Goal: Transaction & Acquisition: Purchase product/service

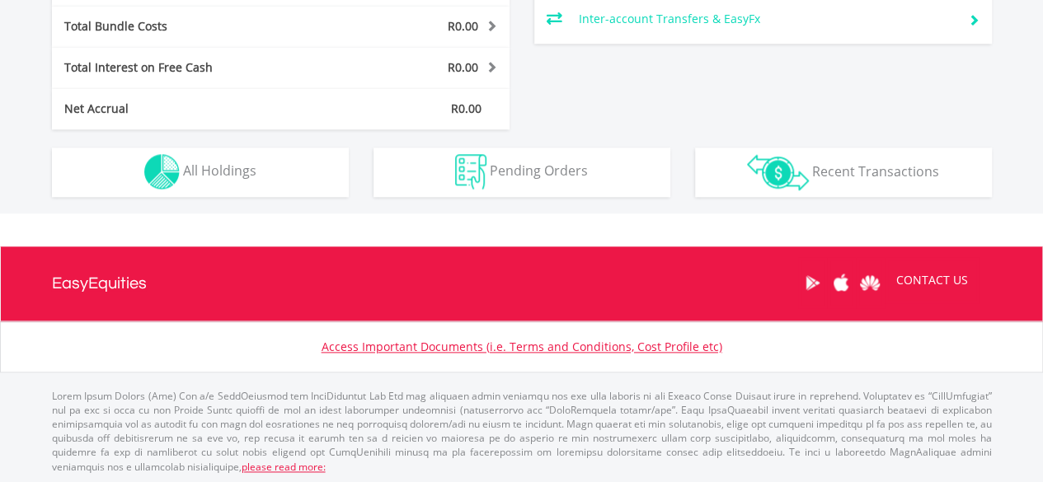
scroll to position [158, 313]
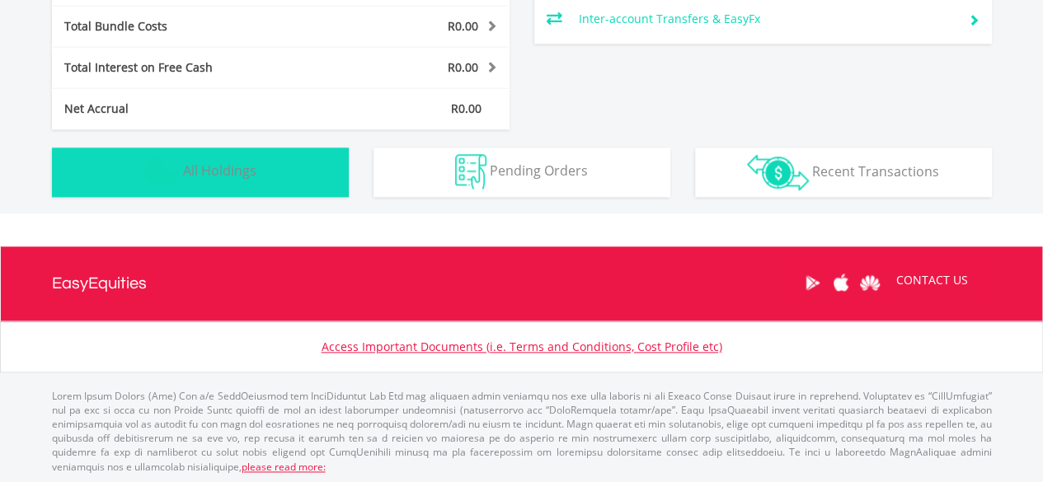
click at [285, 187] on button "Holdings All Holdings" at bounding box center [200, 172] width 297 height 49
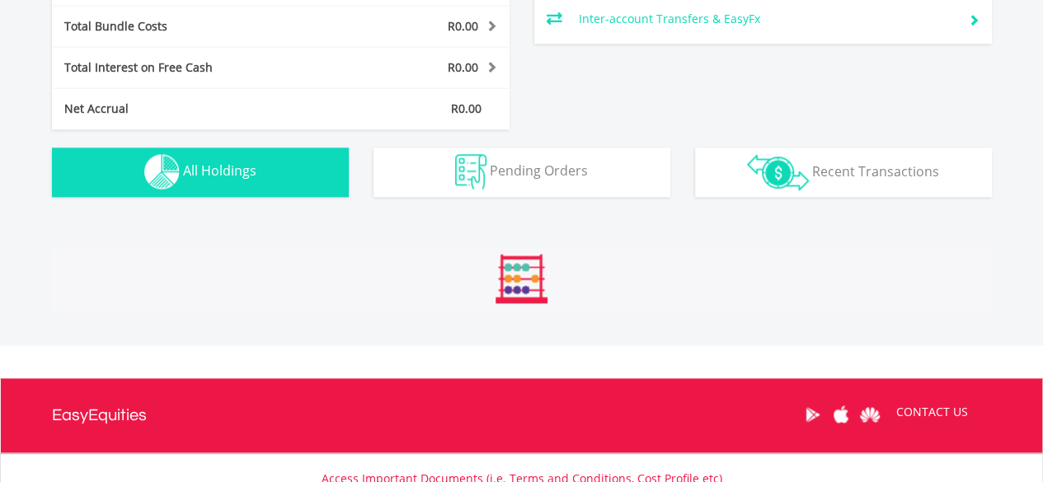
scroll to position [1156, 0]
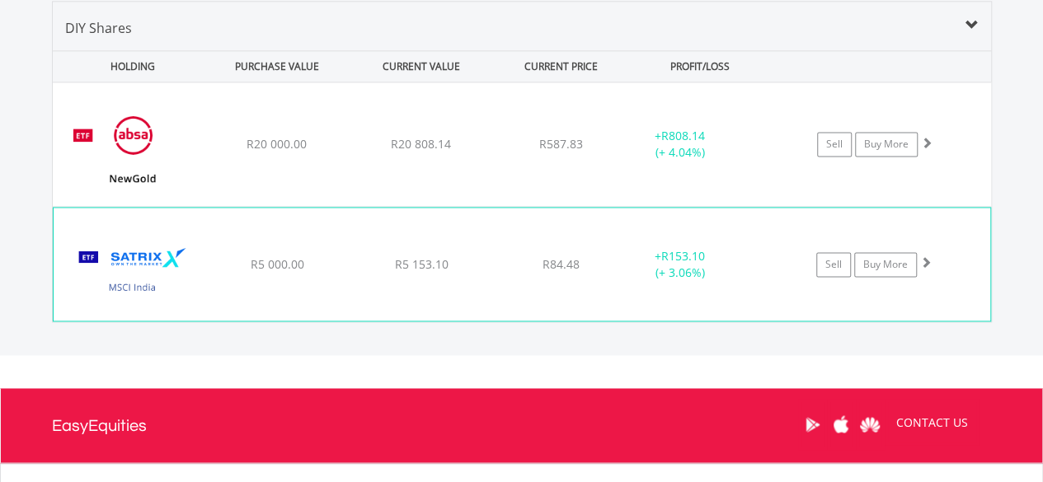
drag, startPoint x: 617, startPoint y: 75, endPoint x: 835, endPoint y: 240, distance: 273.2
click at [835, 240] on div "HOLDING PURCHASE VALUE CURRENT VALUE CURRENT PRICE PROFIT/LOSS ﻿ NewGold ETF R2…" at bounding box center [522, 185] width 939 height 271
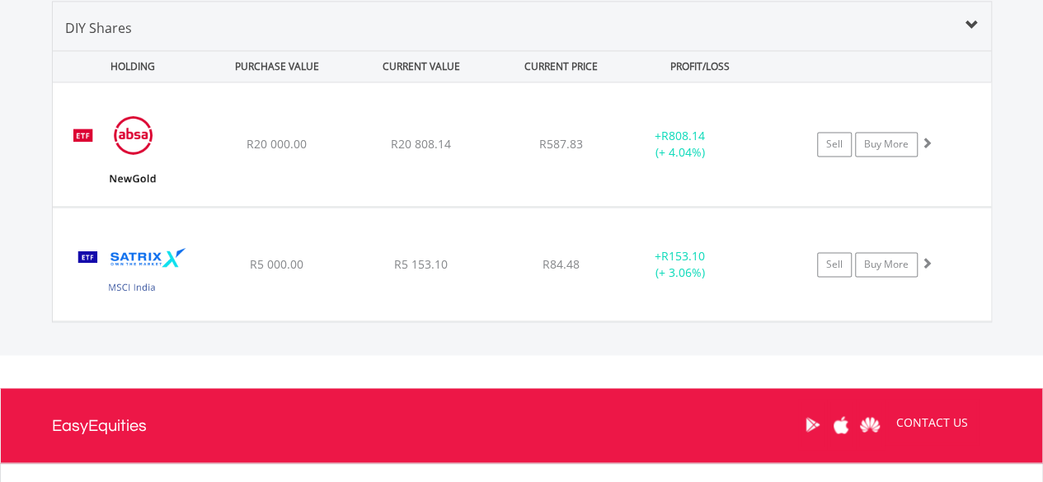
click at [543, 51] on div "CURRENT PRICE" at bounding box center [560, 66] width 131 height 31
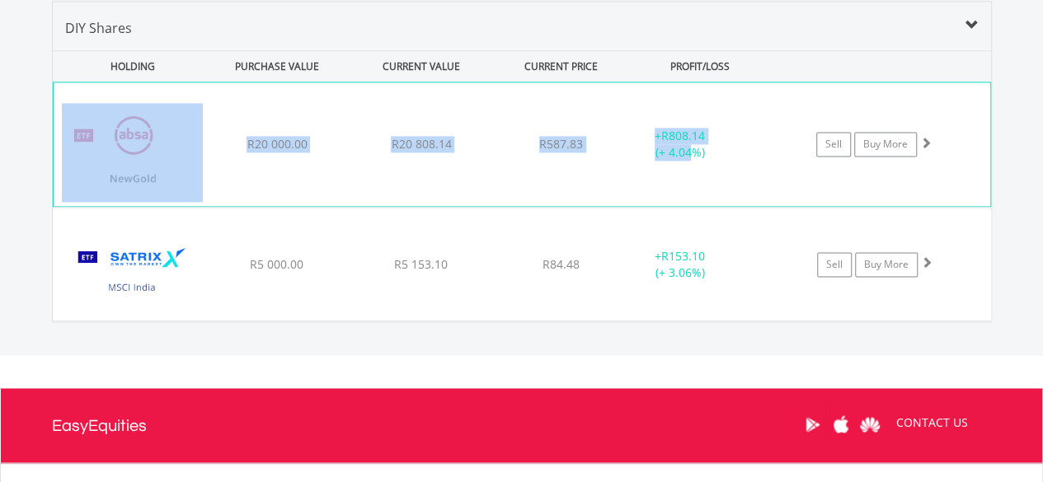
drag, startPoint x: 26, startPoint y: 139, endPoint x: 694, endPoint y: 148, distance: 668.1
click at [694, 148] on div "Value View Share View DIY Shares HOLDING PURCHASE VALUE CURRENT VALUE CURRENT P…" at bounding box center [521, 162] width 1105 height 388
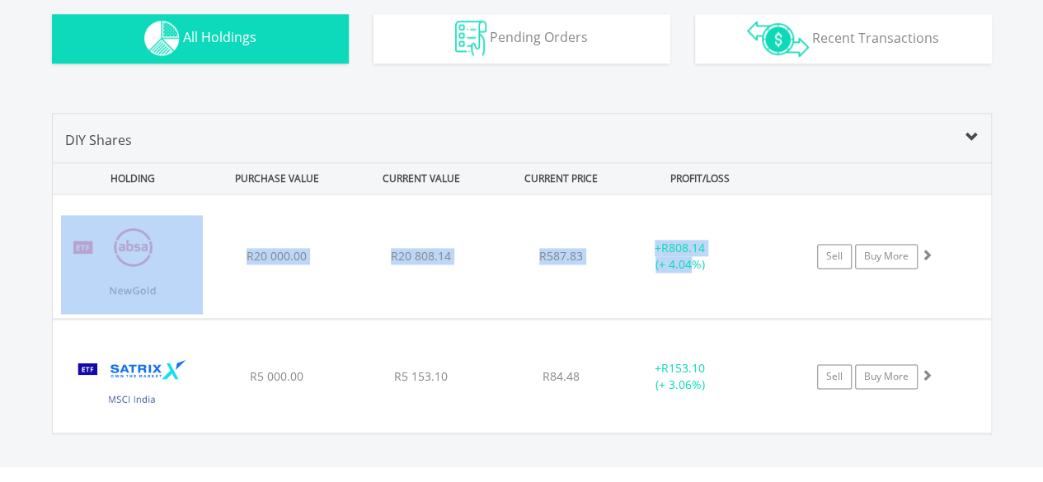
scroll to position [1049, 0]
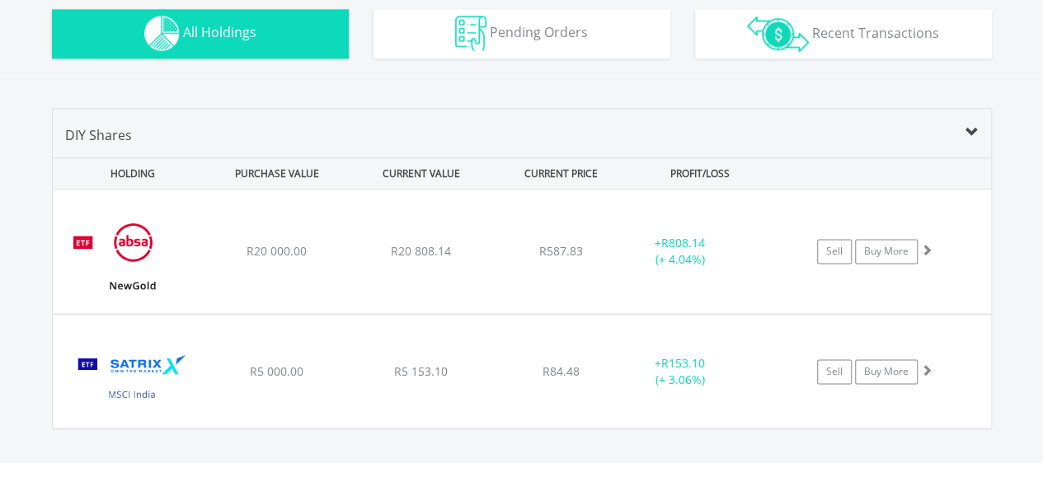
click at [813, 105] on div "Value View Share View" at bounding box center [522, 91] width 965 height 33
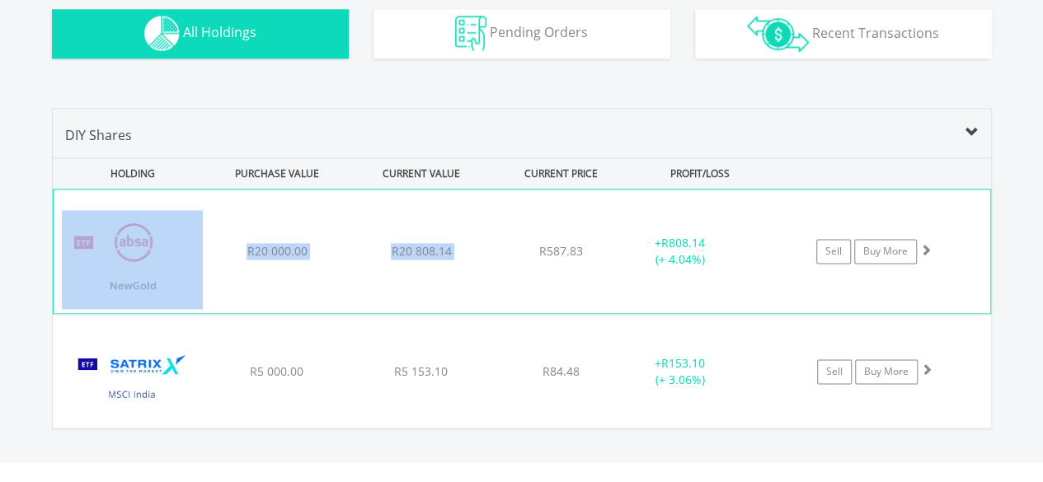
drag, startPoint x: 0, startPoint y: 242, endPoint x: 619, endPoint y: 259, distance: 619.6
click at [619, 259] on div "Value View Share View DIY Shares HOLDING PURCHASE VALUE CURRENT VALUE CURRENT P…" at bounding box center [521, 269] width 1105 height 388
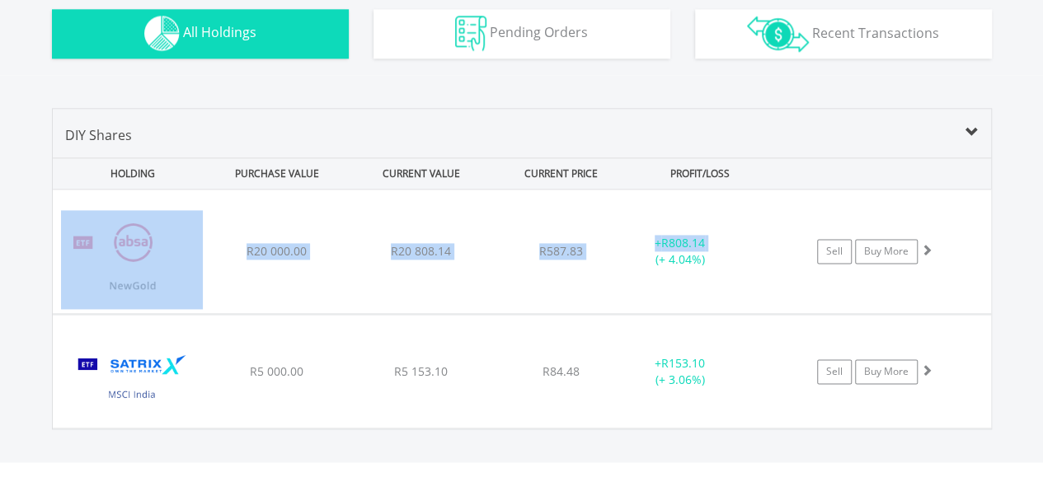
click at [23, 285] on div "Value View Share View DIY Shares HOLDING PURCHASE VALUE CURRENT VALUE CURRENT P…" at bounding box center [521, 269] width 1105 height 388
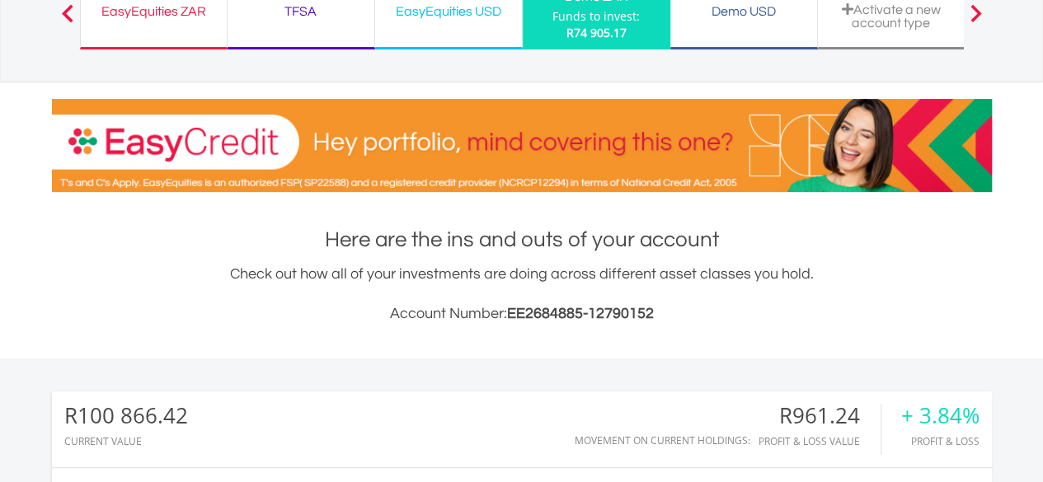
scroll to position [0, 0]
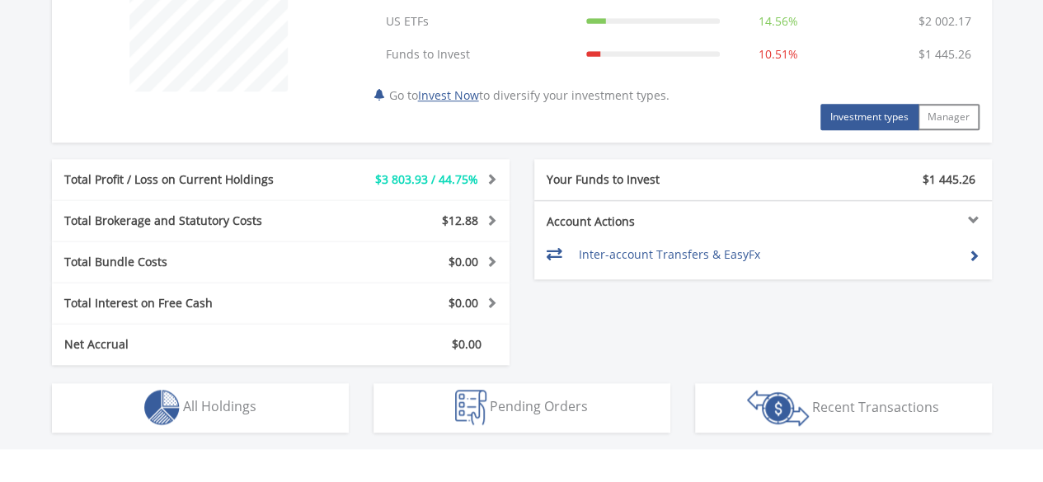
scroll to position [851, 0]
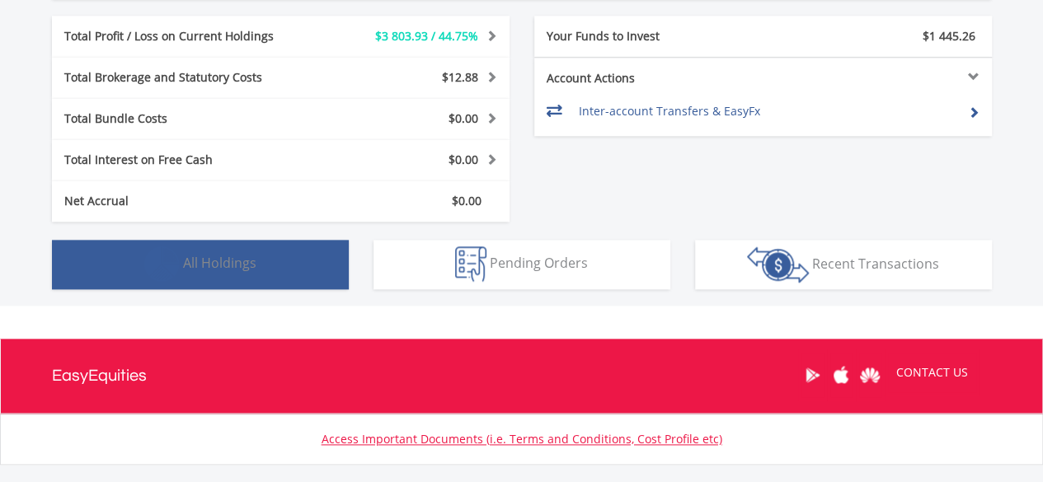
click at [200, 255] on span "All Holdings" at bounding box center [219, 263] width 73 height 18
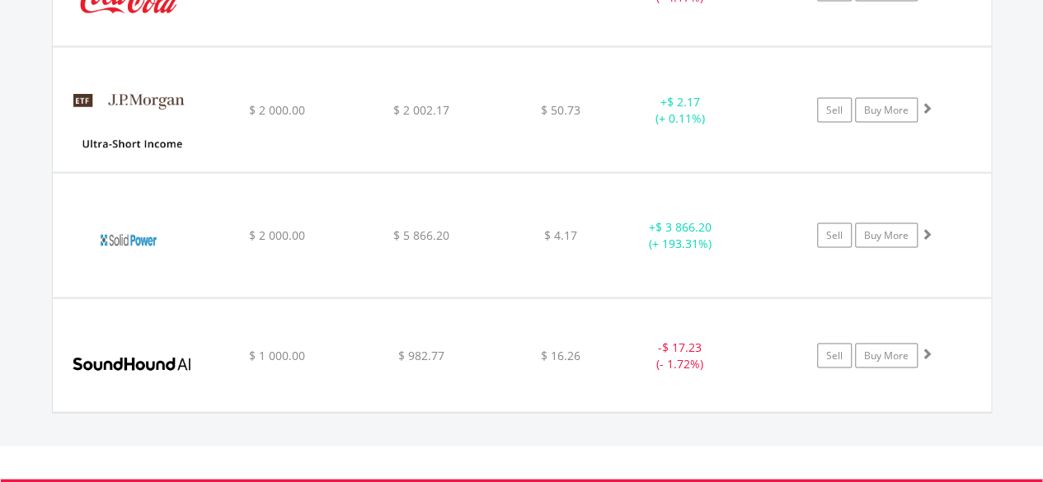
scroll to position [1571, 0]
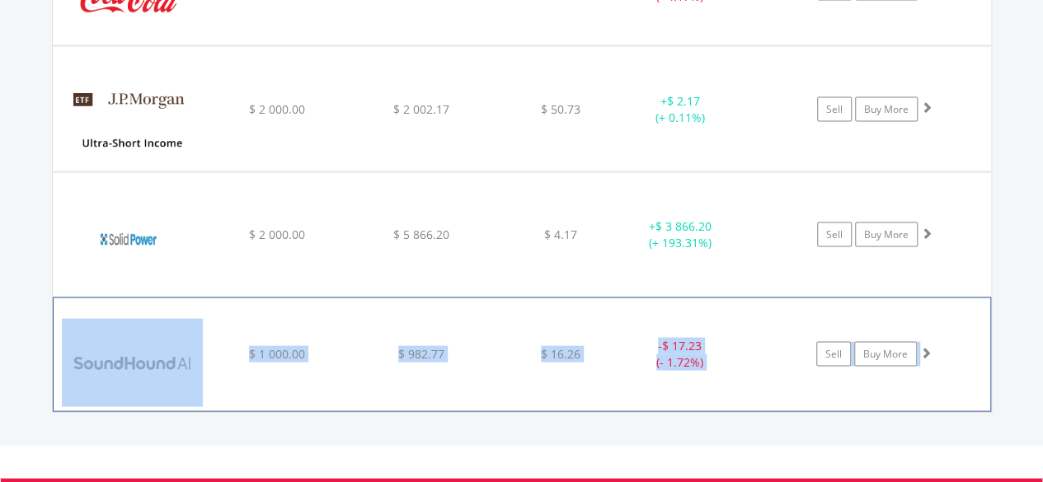
drag, startPoint x: 33, startPoint y: 362, endPoint x: 949, endPoint y: 360, distance: 916.3
click at [949, 360] on div "Value View Share View DIY Shares HOLDING PURCHASE VALUE CURRENT VALUE CURRENT P…" at bounding box center [521, 16] width 1105 height 860
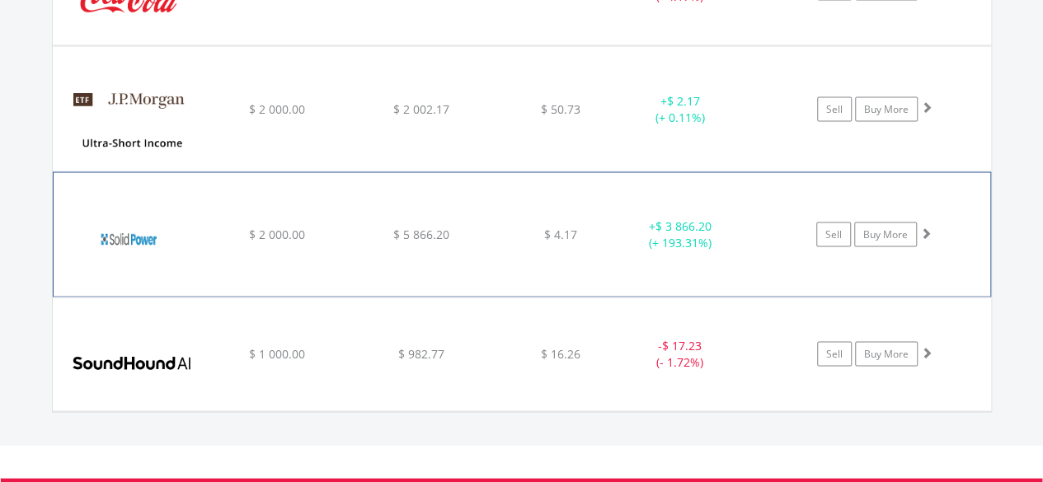
click at [688, 239] on div "+ $ 3 866.20 (+ 193.31%)" at bounding box center [680, 235] width 124 height 33
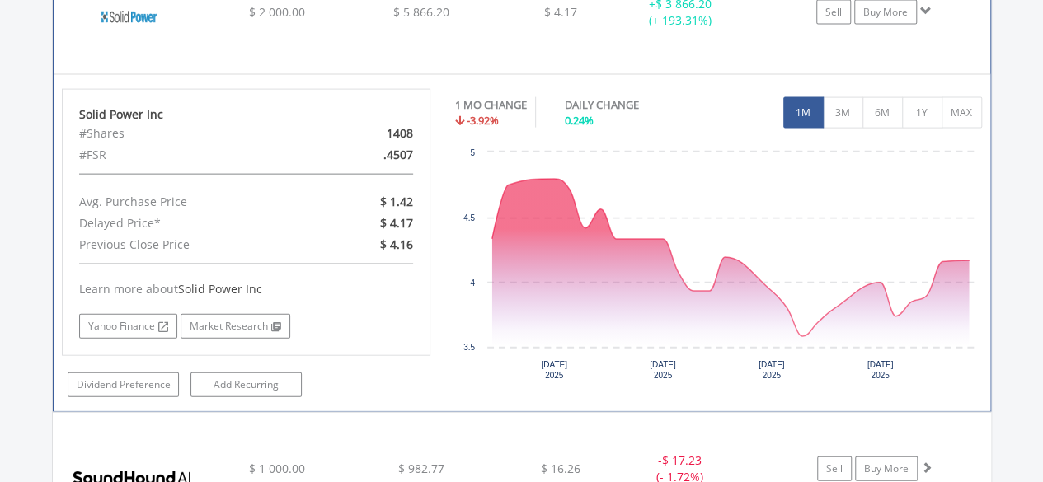
scroll to position [1795, 0]
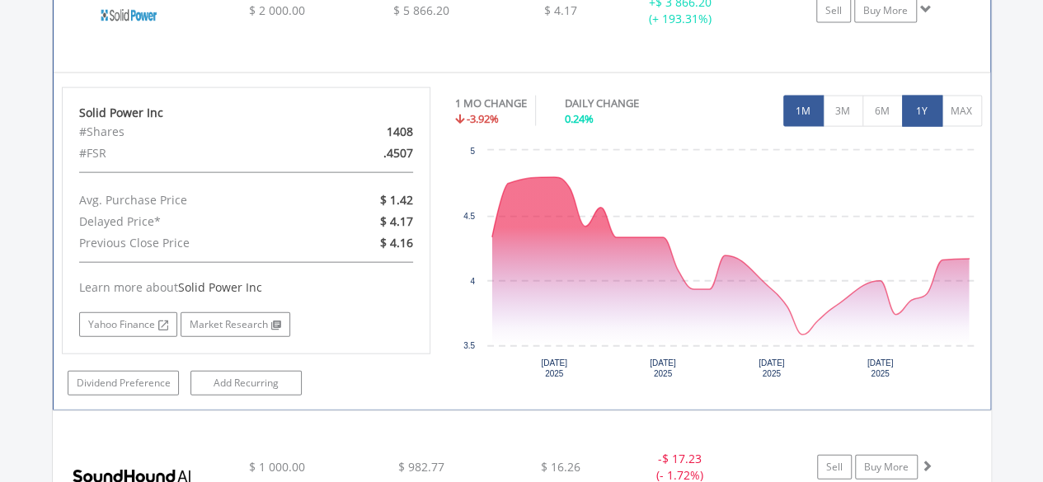
click at [937, 96] on button "1Y" at bounding box center [922, 111] width 40 height 31
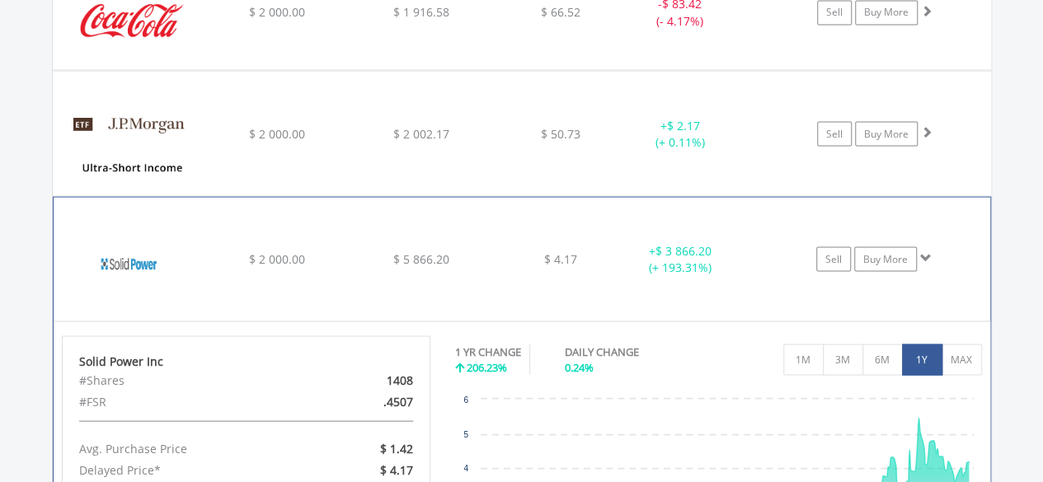
scroll to position [1547, 0]
click at [924, 252] on span at bounding box center [926, 258] width 12 height 12
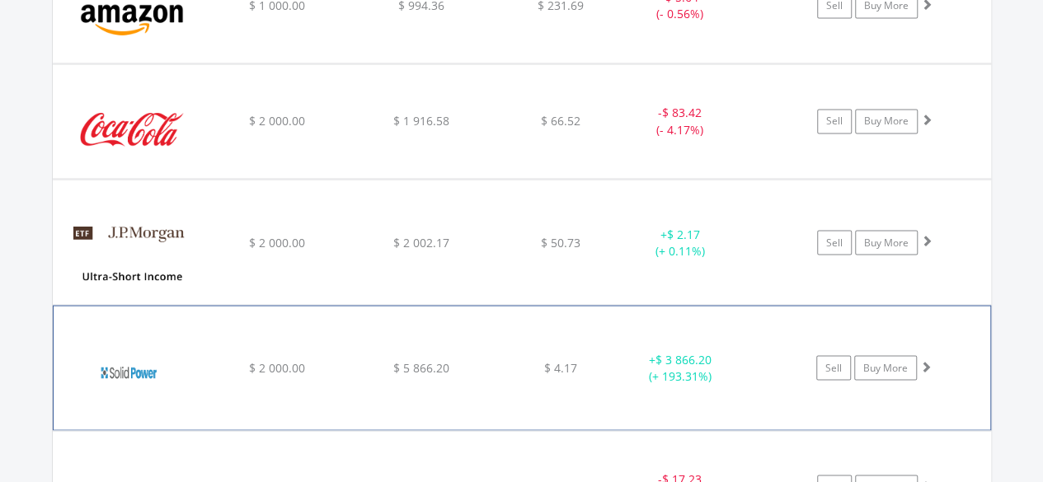
scroll to position [1432, 0]
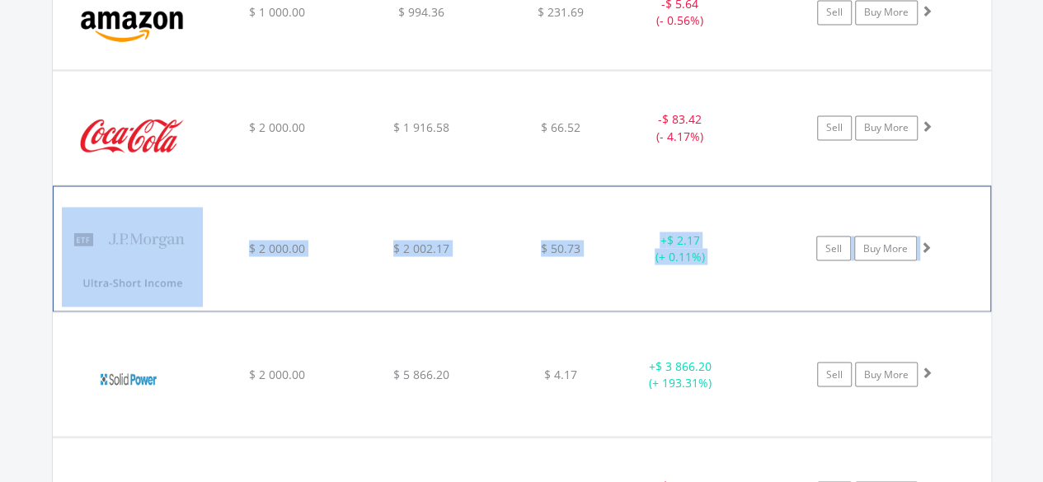
drag, startPoint x: 4, startPoint y: 228, endPoint x: 953, endPoint y: 242, distance: 949.4
click at [953, 242] on div "Value View Share View DIY Shares HOLDING PURCHASE VALUE CURRENT VALUE CURRENT P…" at bounding box center [521, 155] width 1105 height 860
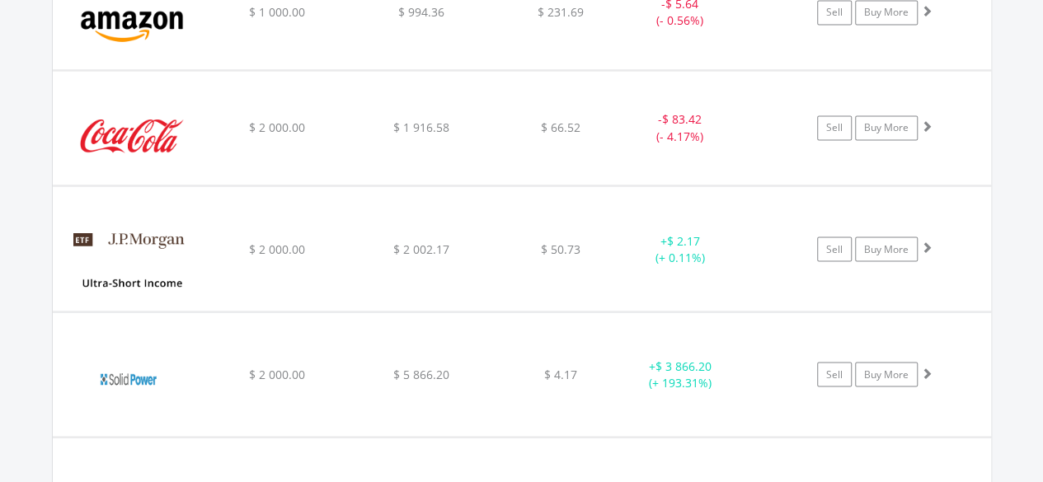
click at [1031, 254] on div "Value View Share View DIY Shares HOLDING PURCHASE VALUE CURRENT VALUE CURRENT P…" at bounding box center [521, 155] width 1105 height 860
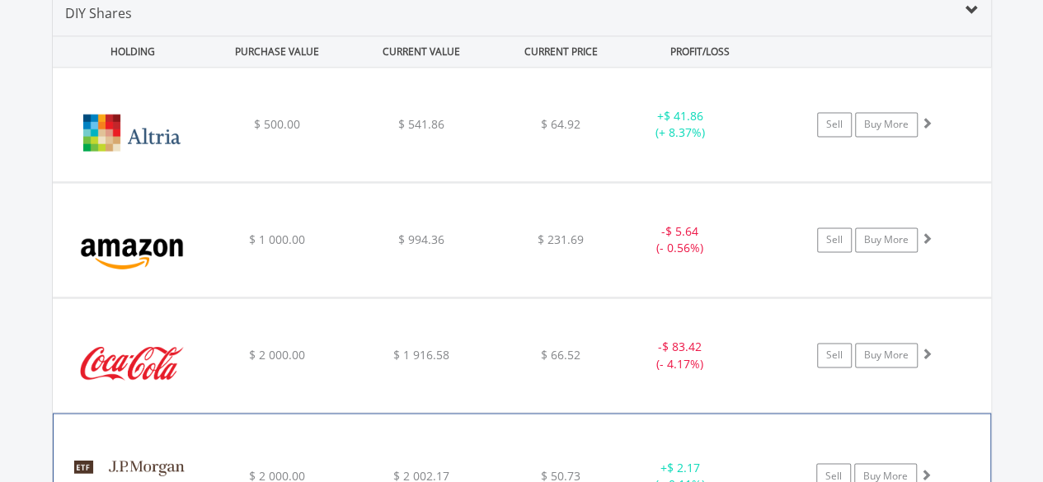
scroll to position [1201, 0]
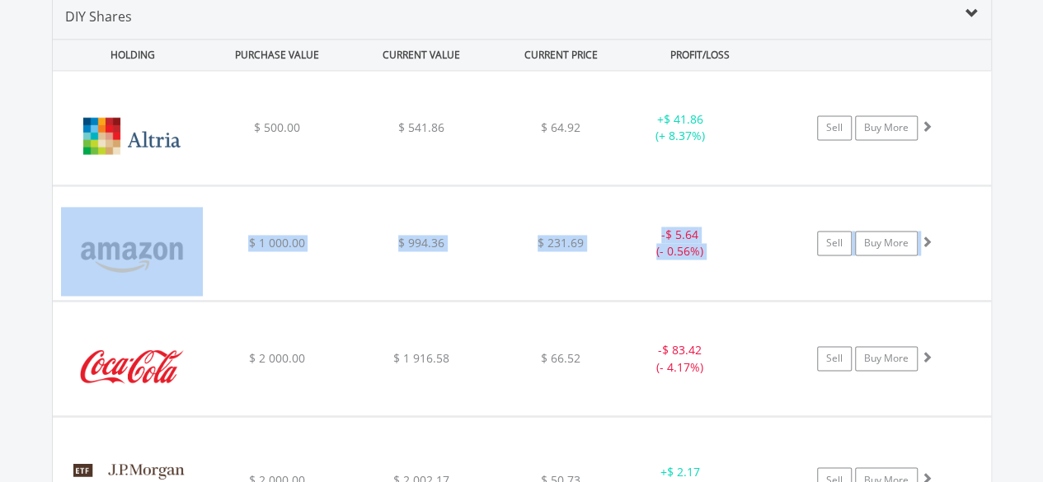
drag, startPoint x: 0, startPoint y: 298, endPoint x: 1034, endPoint y: 250, distance: 1035.3
click at [1034, 250] on div "Value View Share View DIY Shares HOLDING PURCHASE VALUE CURRENT VALUE CURRENT P…" at bounding box center [521, 386] width 1105 height 860
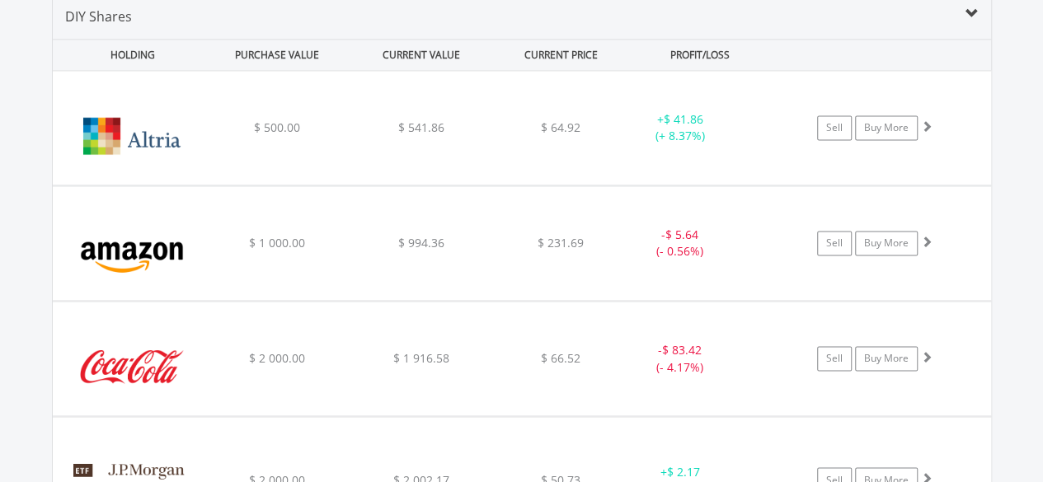
click at [1014, 228] on div "Value View Share View DIY Shares HOLDING PURCHASE VALUE CURRENT VALUE CURRENT P…" at bounding box center [521, 386] width 1105 height 860
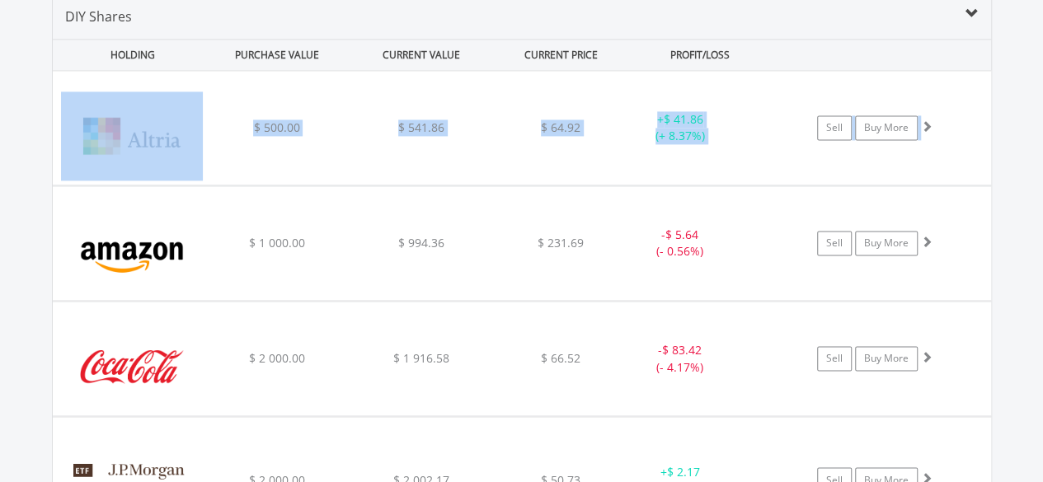
drag, startPoint x: 986, startPoint y: 131, endPoint x: 5, endPoint y: 182, distance: 982.0
click at [5, 182] on div "Value View Share View DIY Shares HOLDING PURCHASE VALUE CURRENT VALUE CURRENT P…" at bounding box center [521, 386] width 1105 height 860
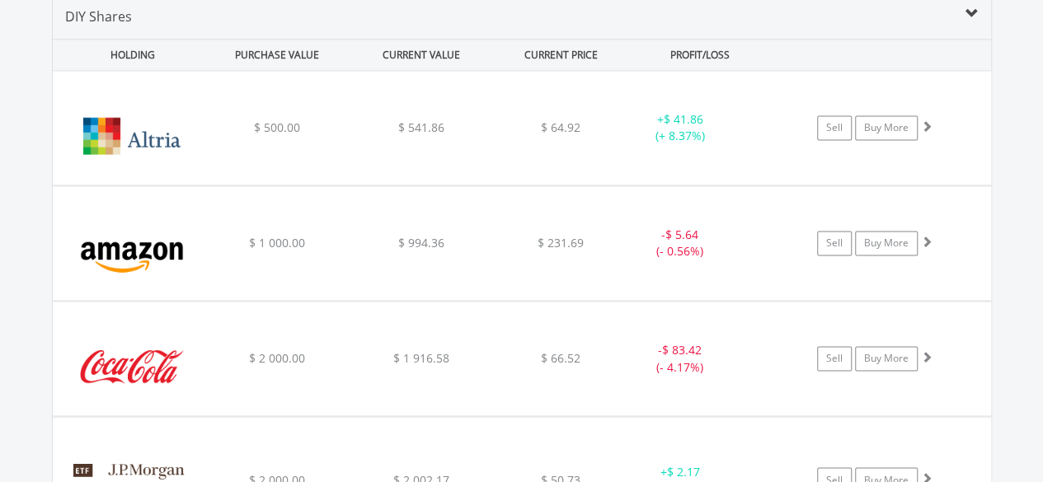
click at [0, 236] on div "Value View Share View DIY Shares HOLDING PURCHASE VALUE CURRENT VALUE CURRENT P…" at bounding box center [521, 386] width 1105 height 860
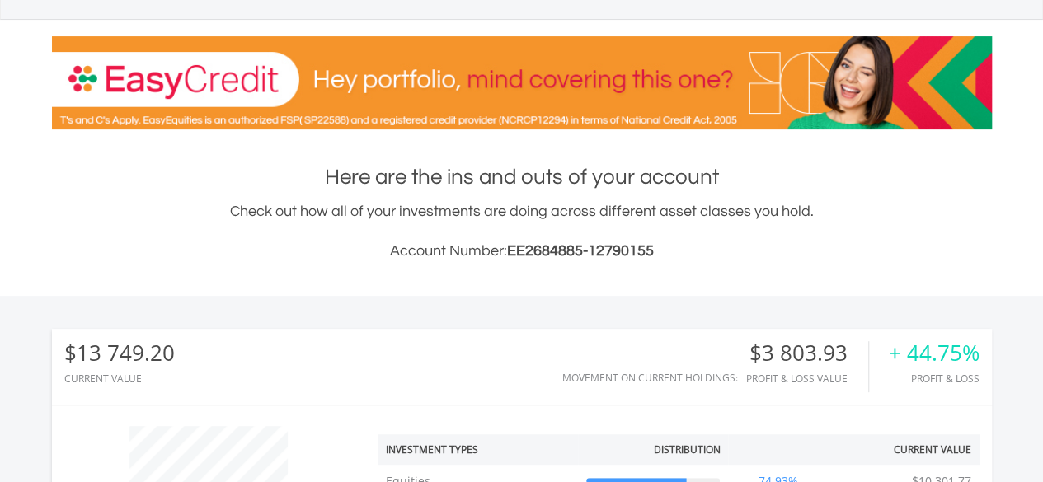
scroll to position [0, 0]
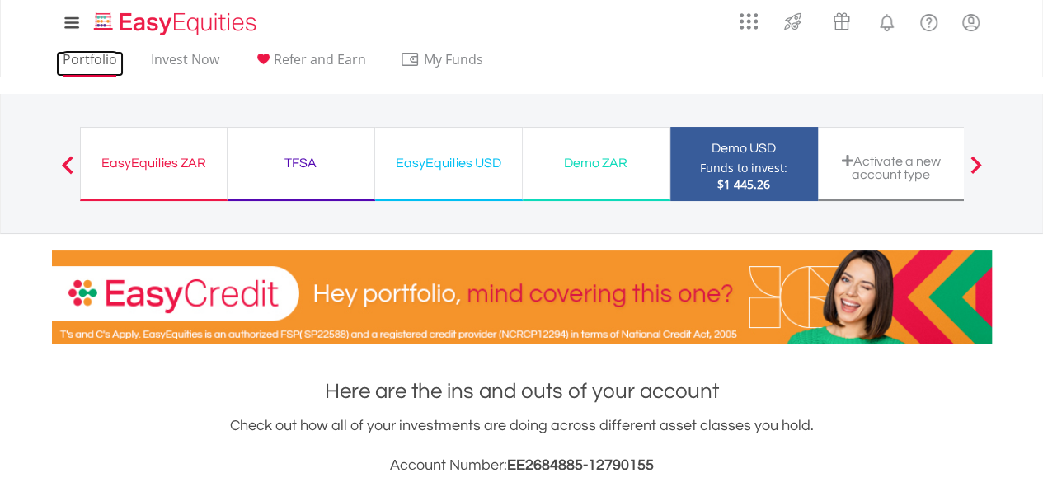
click at [84, 59] on link "Portfolio" at bounding box center [90, 64] width 68 height 26
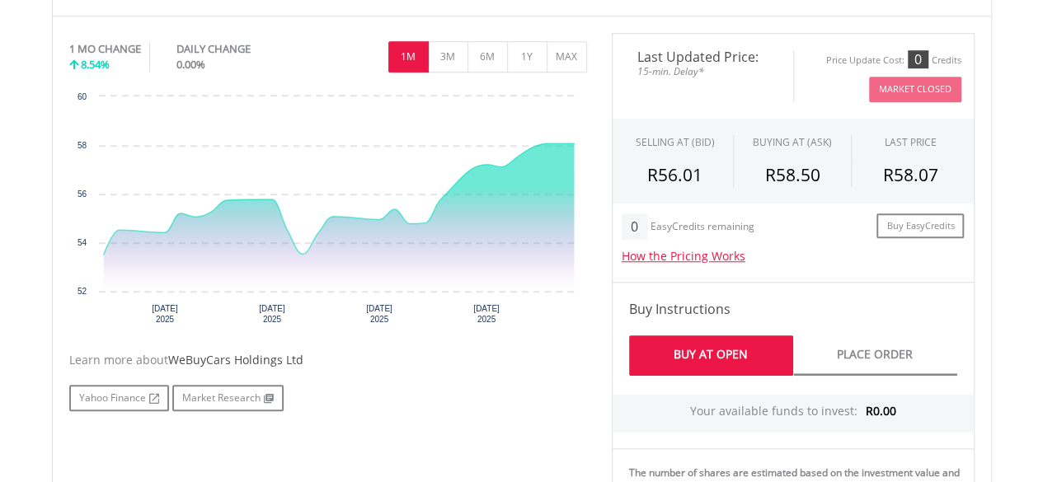
scroll to position [499, 0]
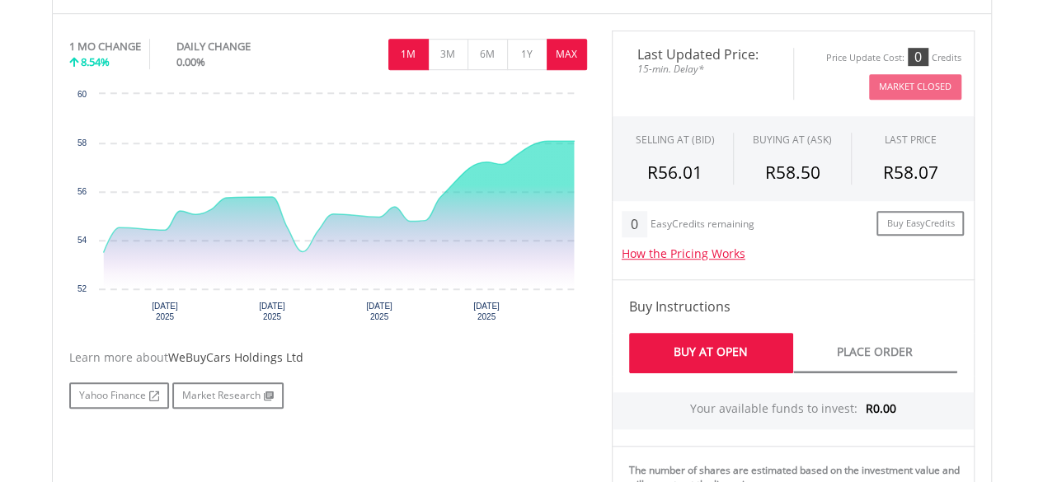
click at [561, 49] on button "MAX" at bounding box center [567, 54] width 40 height 31
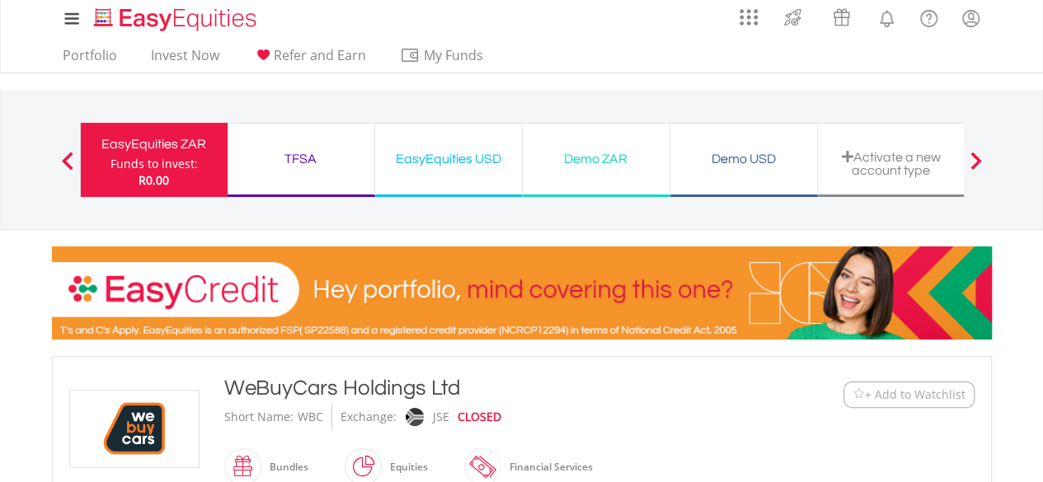
scroll to position [0, 0]
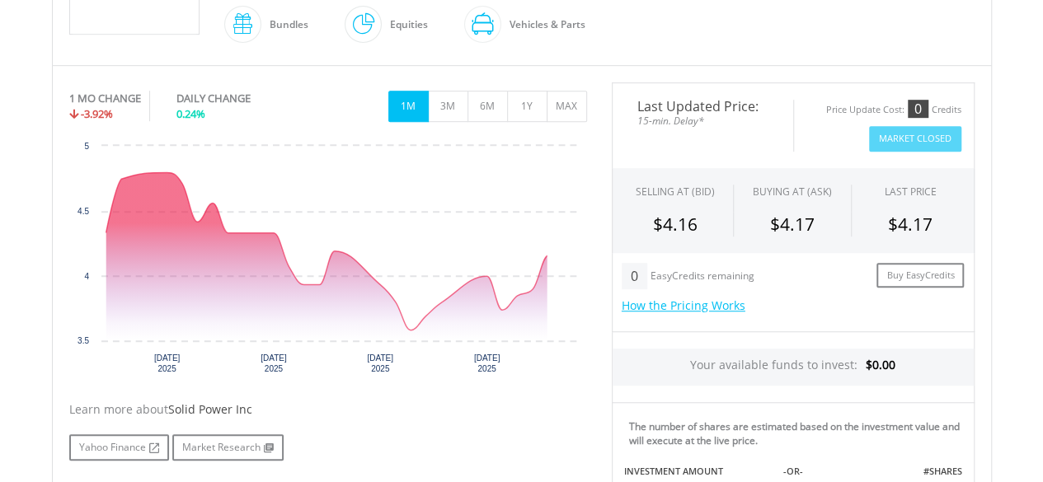
scroll to position [449, 0]
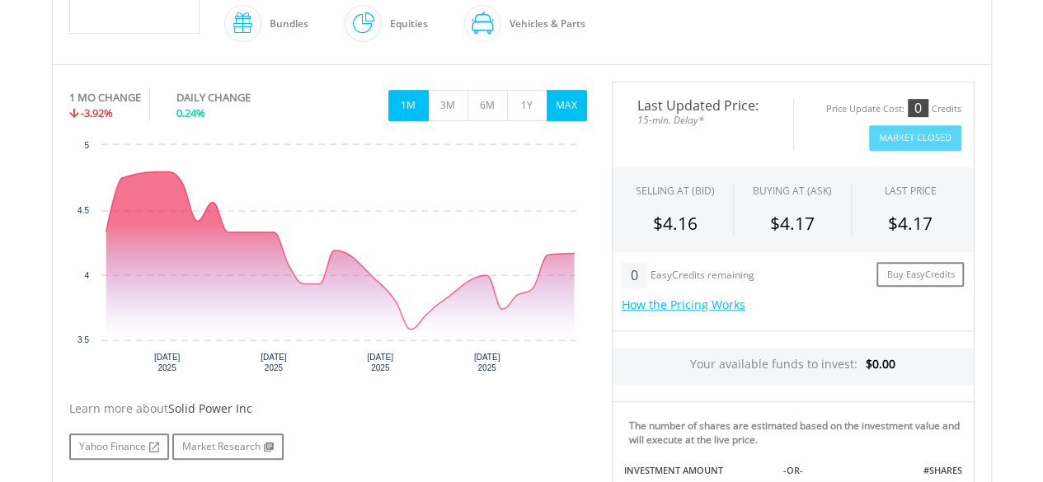
click at [556, 93] on button "MAX" at bounding box center [567, 105] width 40 height 31
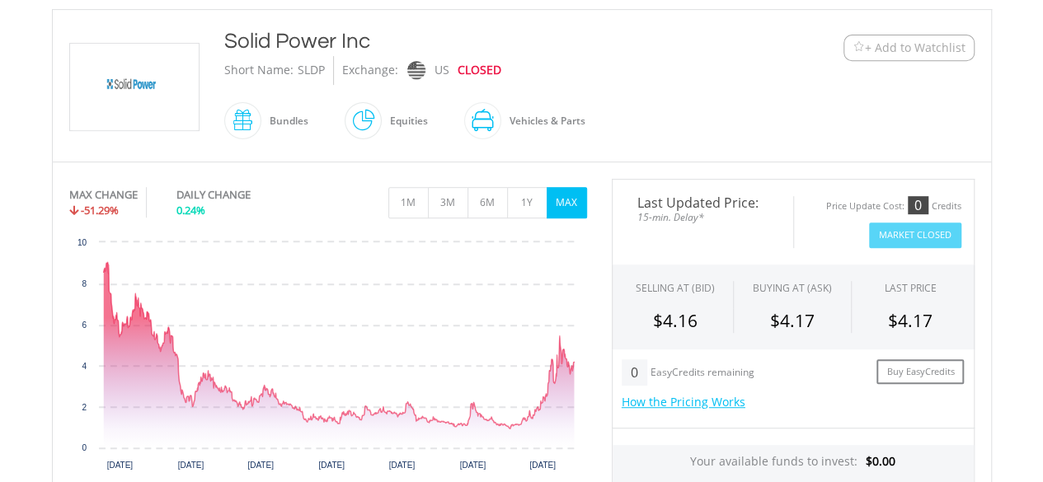
scroll to position [133, 0]
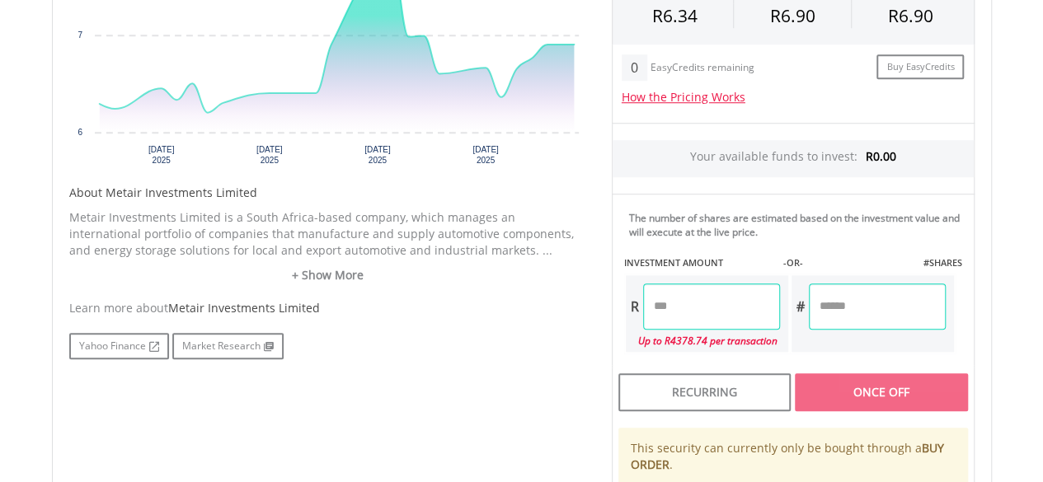
scroll to position [656, 0]
drag, startPoint x: 74, startPoint y: 211, endPoint x: 98, endPoint y: 214, distance: 24.0
click at [98, 214] on p "Metair Investments Limited is a South Africa-based company, which manages an in…" at bounding box center [328, 233] width 518 height 49
drag, startPoint x: 68, startPoint y: 212, endPoint x: 212, endPoint y: 212, distance: 144.3
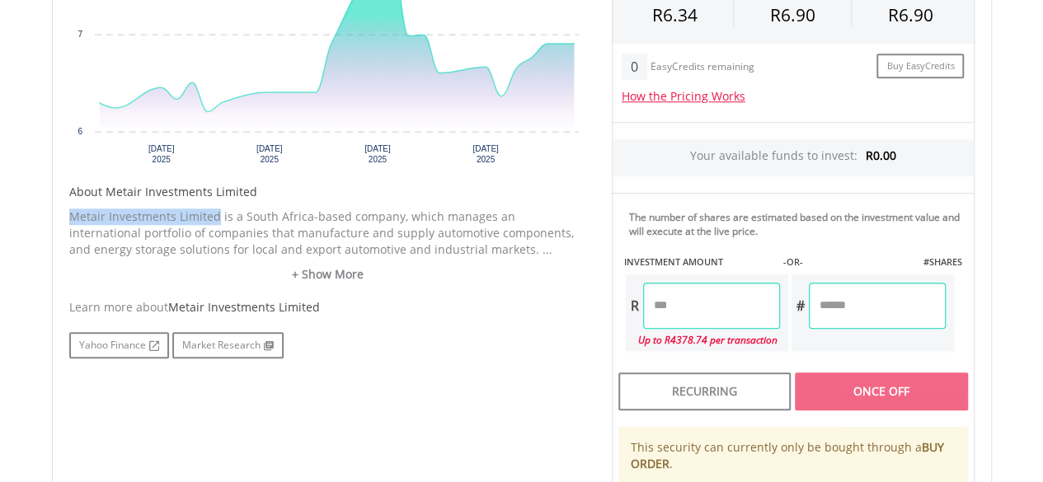
click at [212, 212] on p "Metair Investments Limited is a South Africa-based company, which manages an in…" at bounding box center [328, 233] width 518 height 49
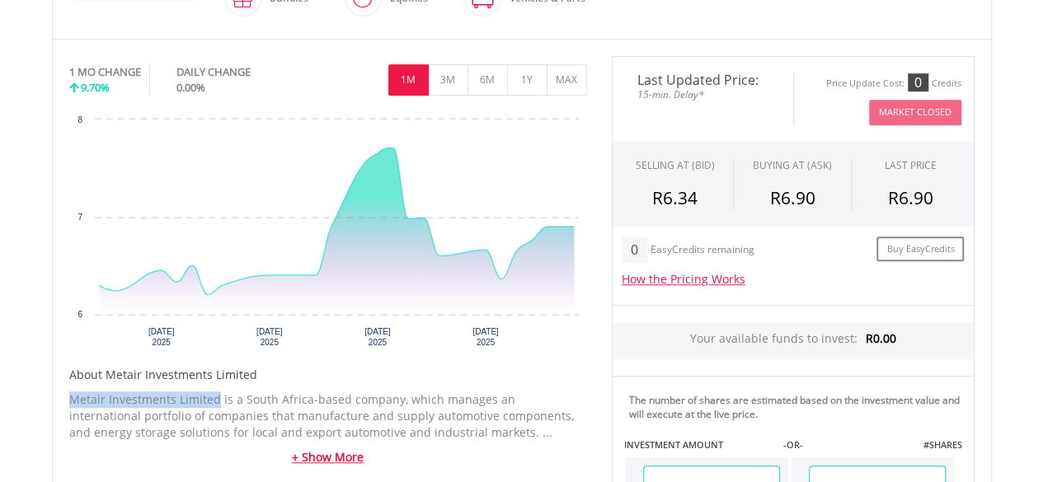
scroll to position [430, 0]
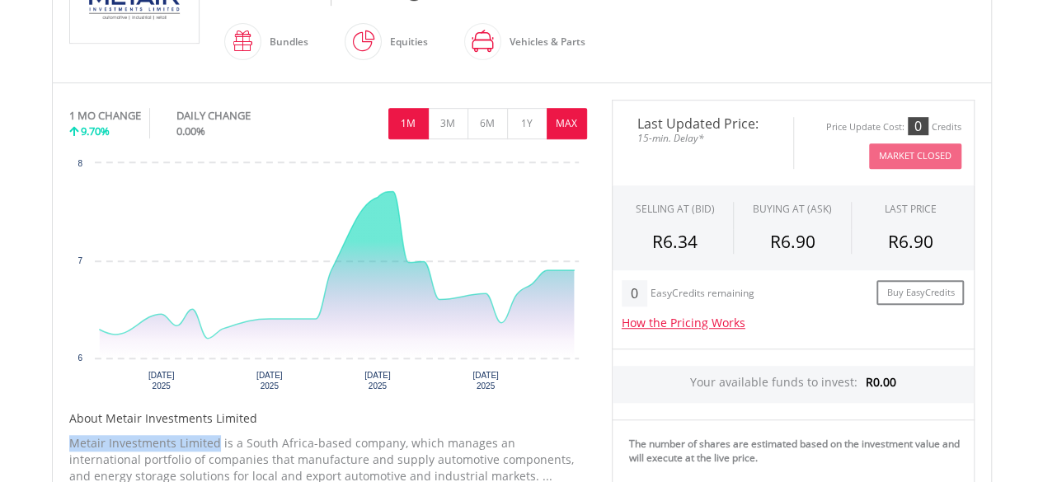
click at [581, 113] on button "MAX" at bounding box center [567, 123] width 40 height 31
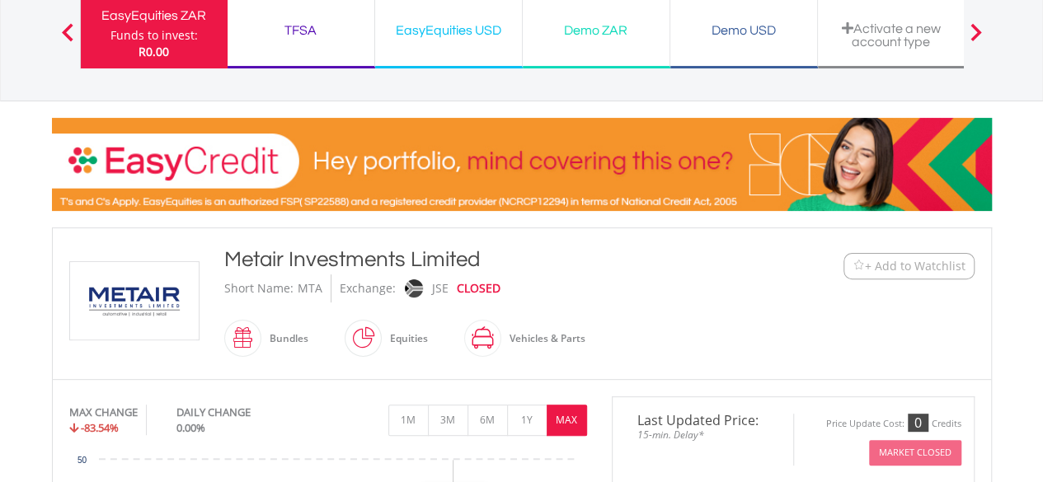
scroll to position [67, 0]
